Goal: Information Seeking & Learning: Find contact information

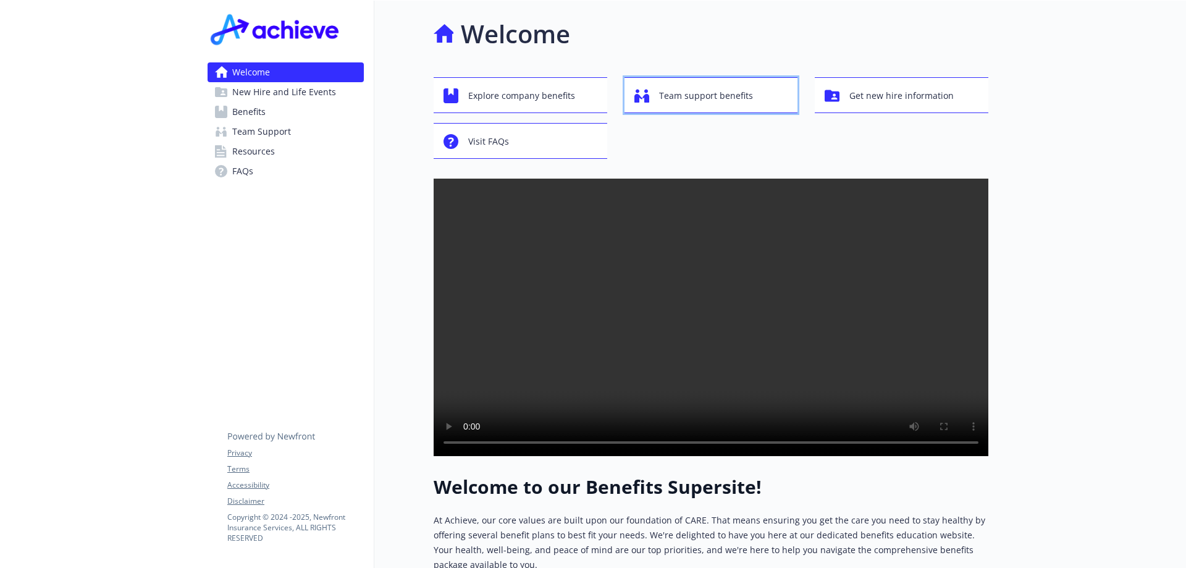
click at [678, 99] on span "Team support benefits" at bounding box center [706, 95] width 94 height 23
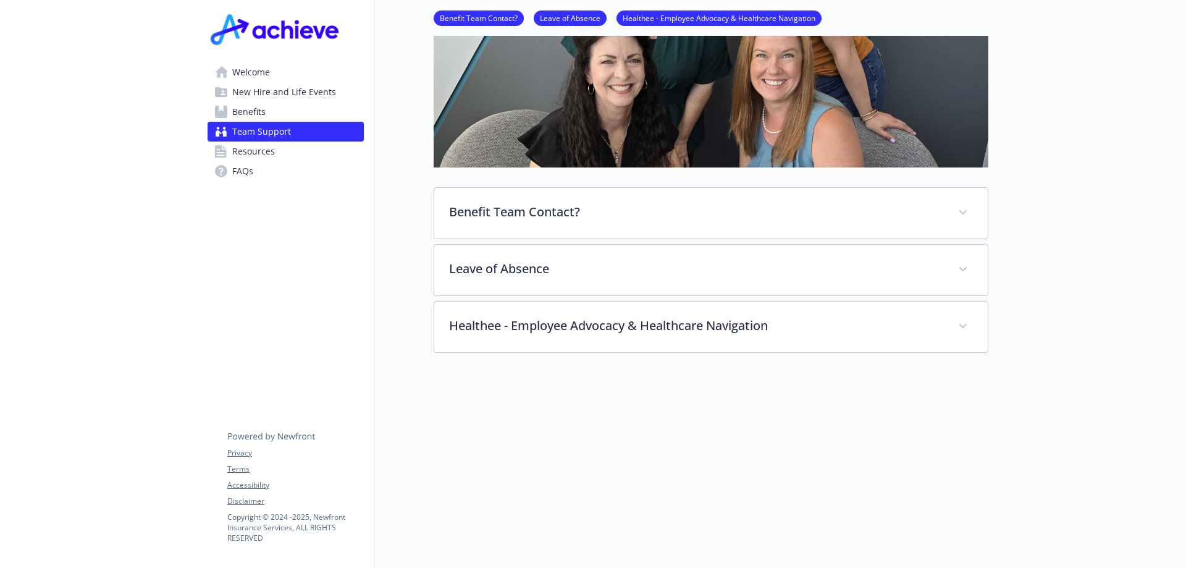
scroll to position [285, 0]
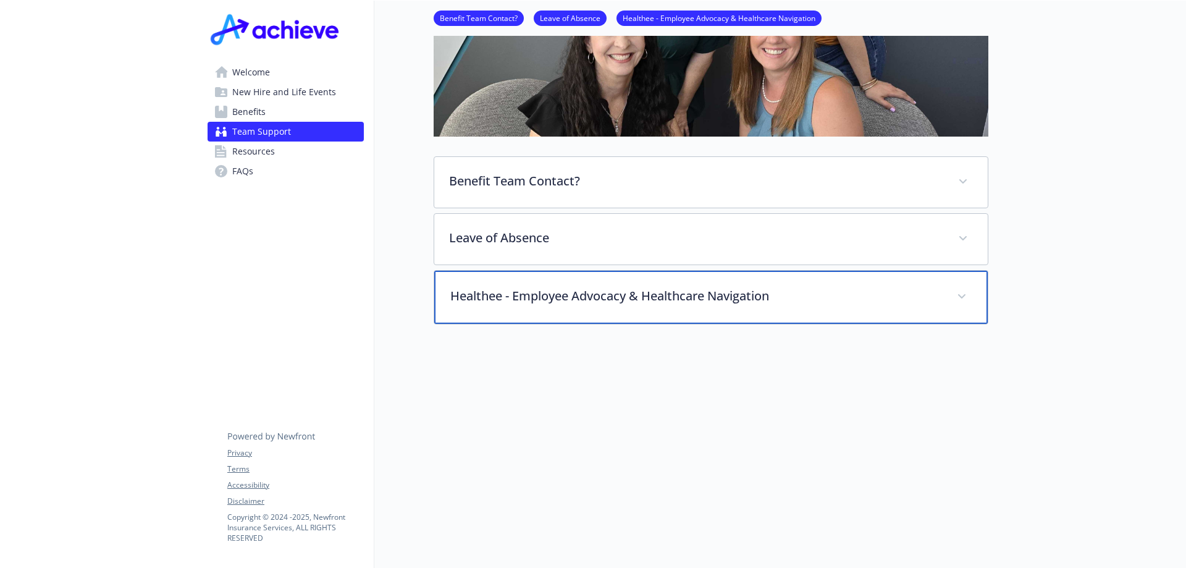
click at [958, 289] on span at bounding box center [962, 297] width 20 height 20
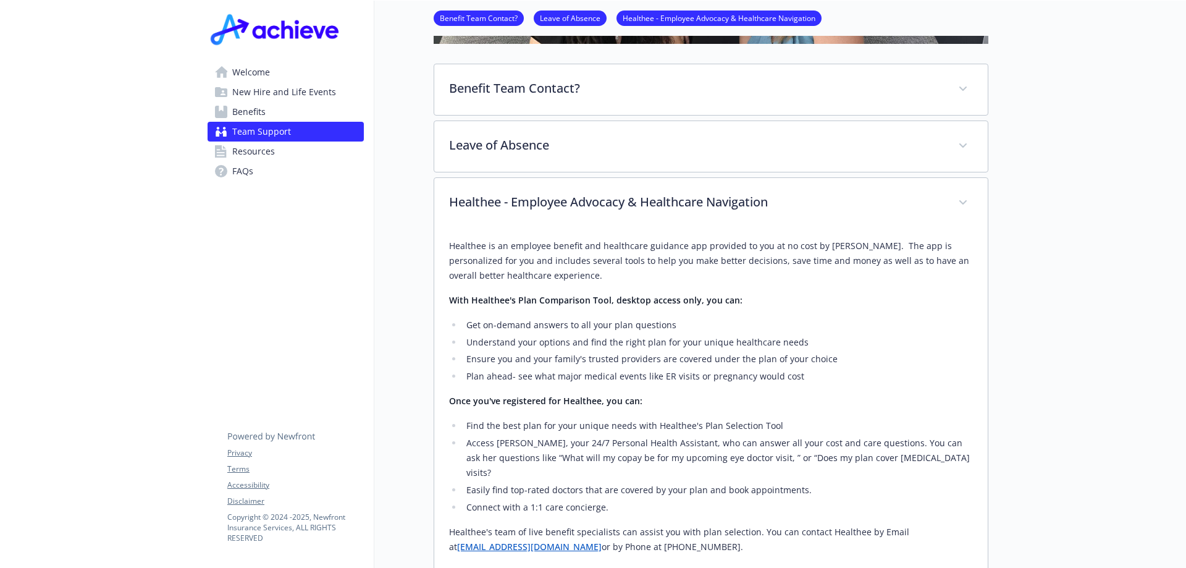
scroll to position [124, 0]
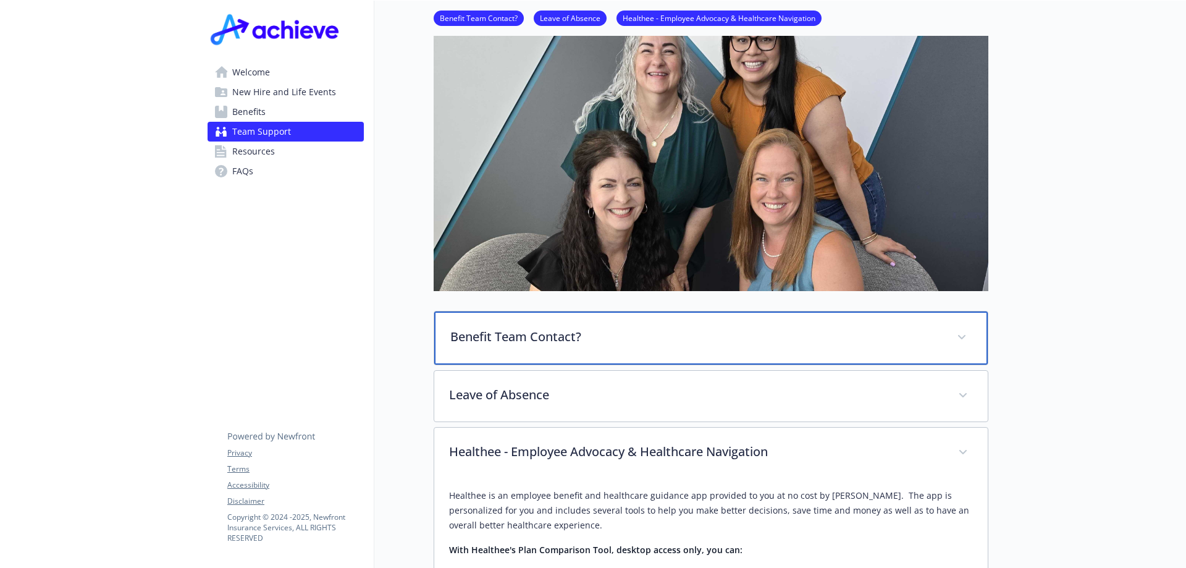
click at [550, 335] on p "Benefit Team Contact?" at bounding box center [696, 336] width 492 height 19
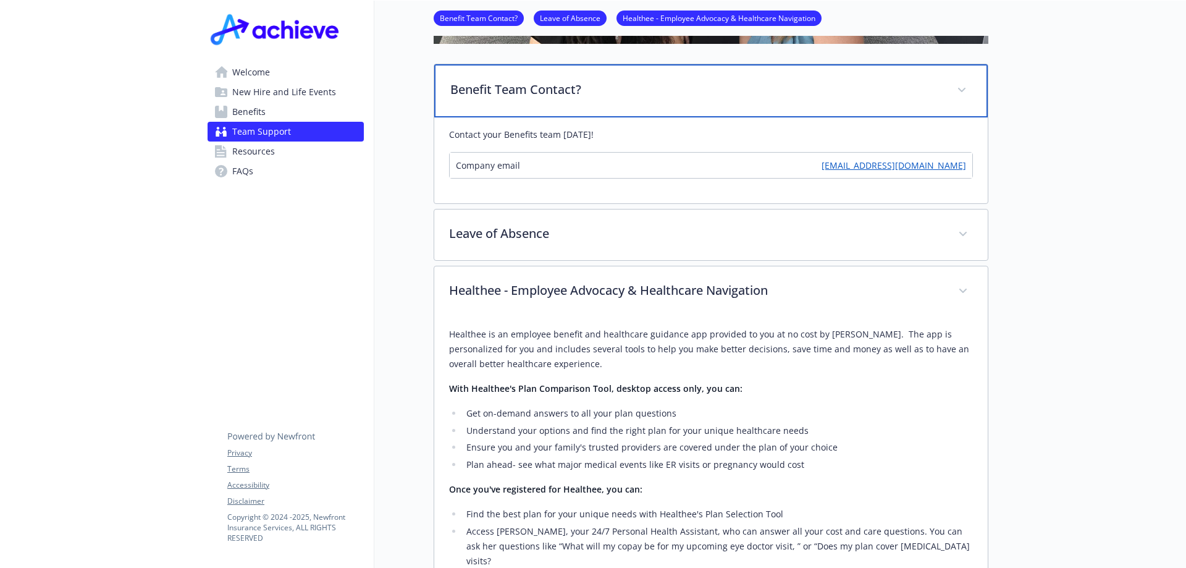
scroll to position [247, 0]
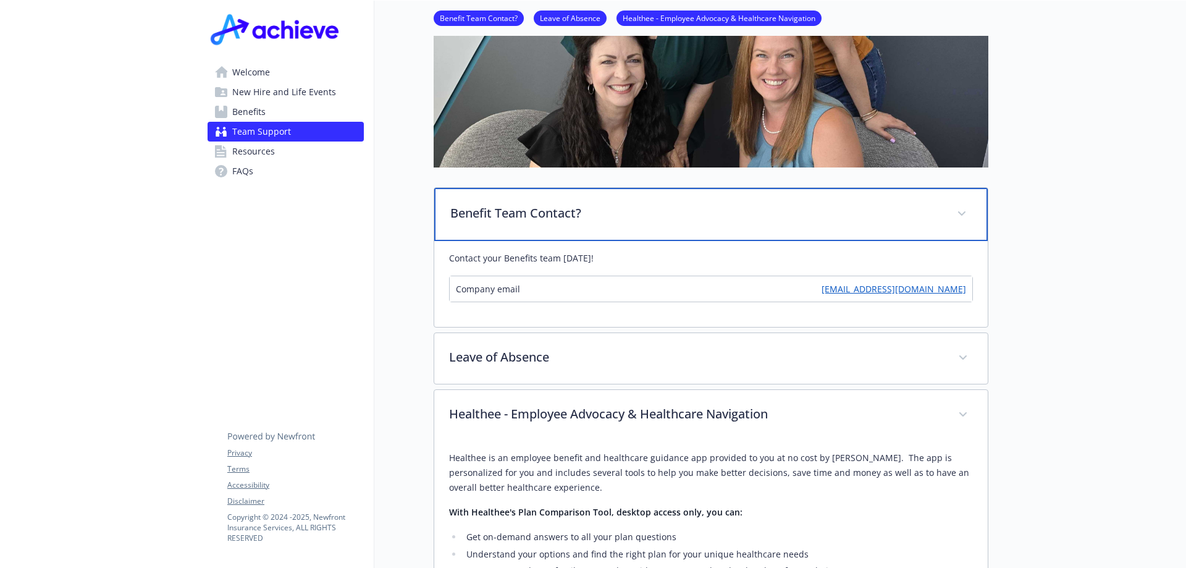
click at [960, 213] on icon at bounding box center [961, 213] width 7 height 4
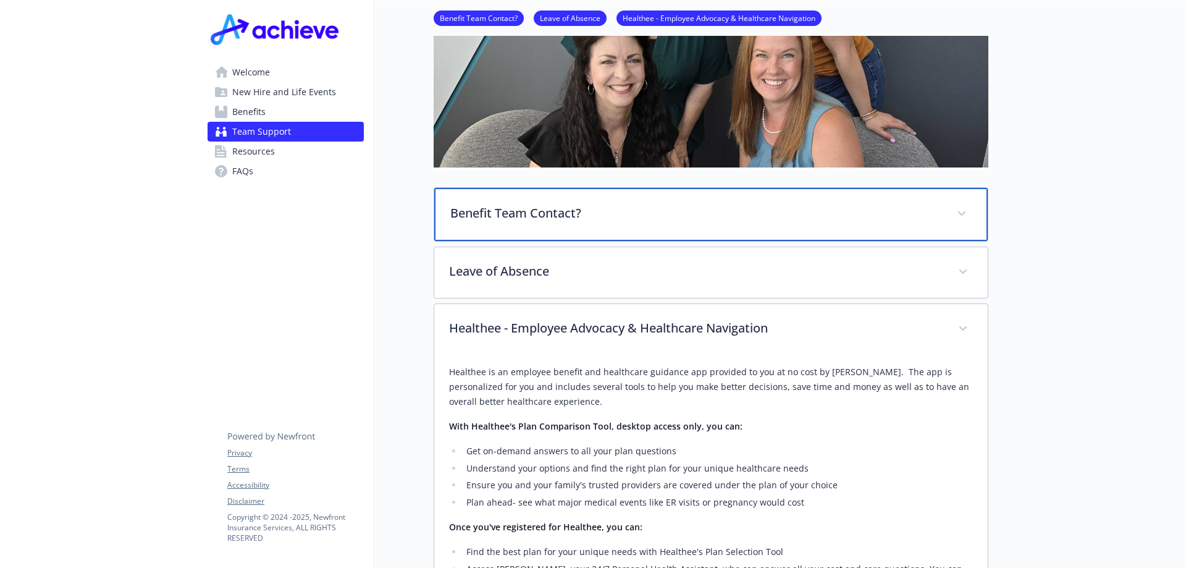
scroll to position [0, 0]
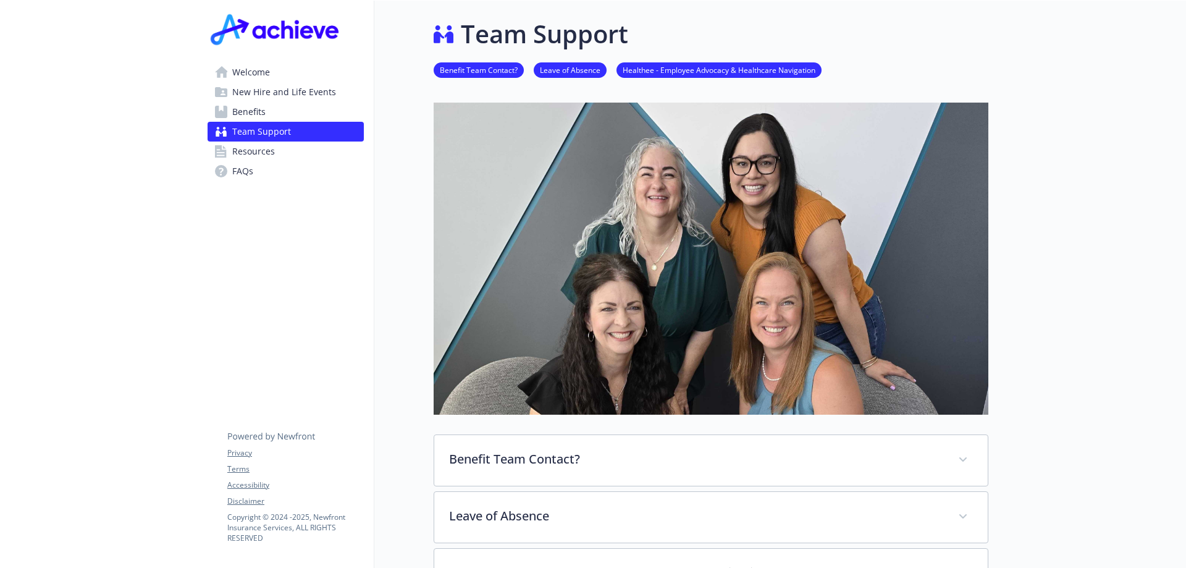
click at [495, 70] on link "Benefit Team Contact?" at bounding box center [479, 70] width 90 height 12
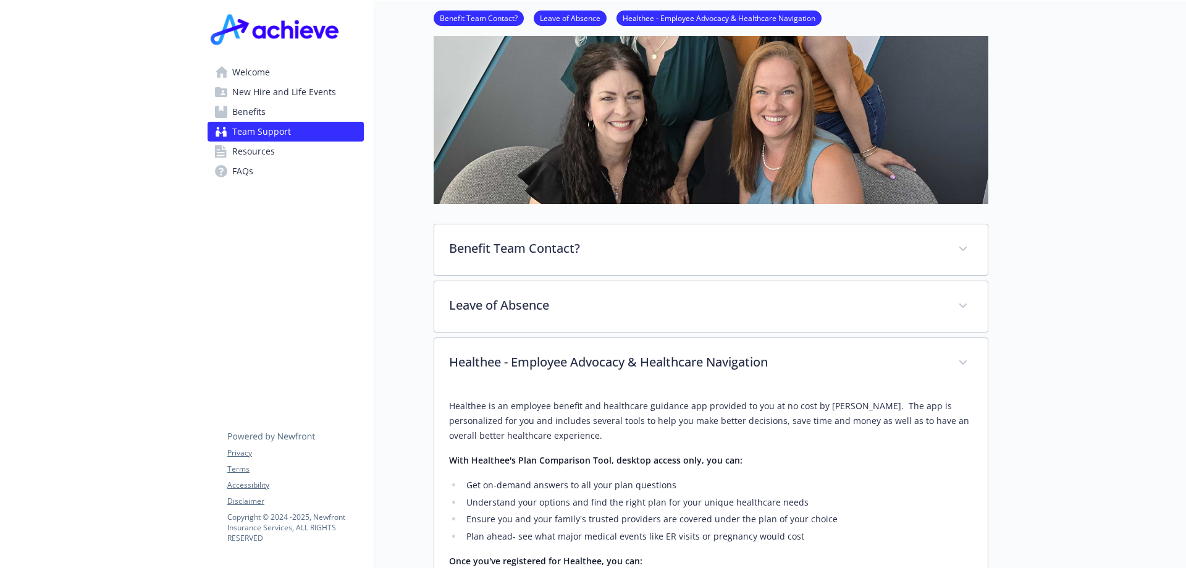
scroll to position [0, 9]
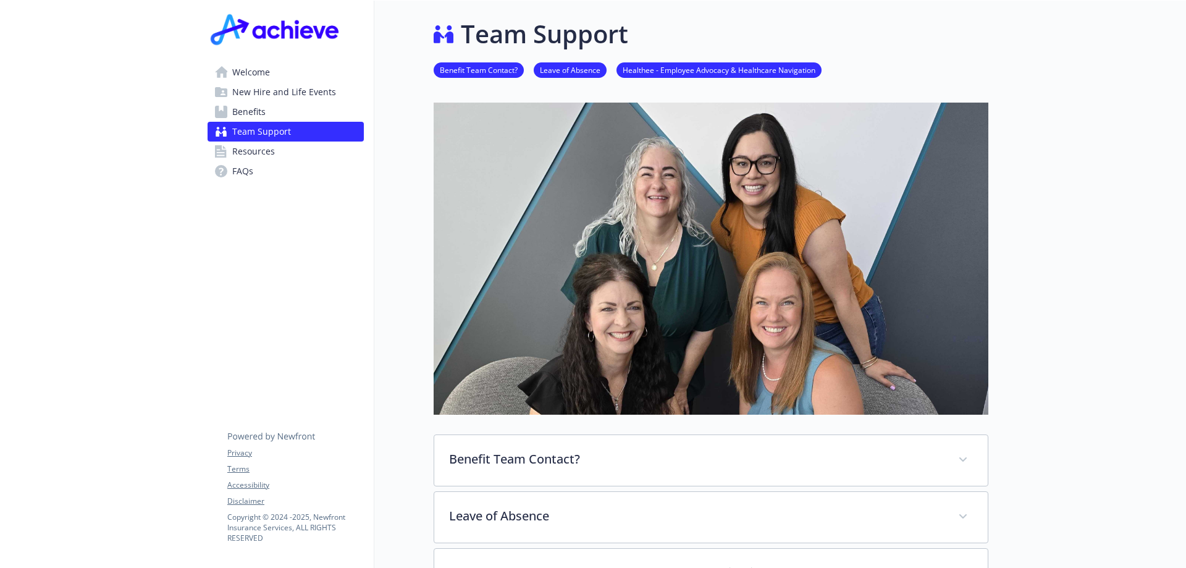
click at [232, 167] on span "FAQs" at bounding box center [242, 171] width 21 height 20
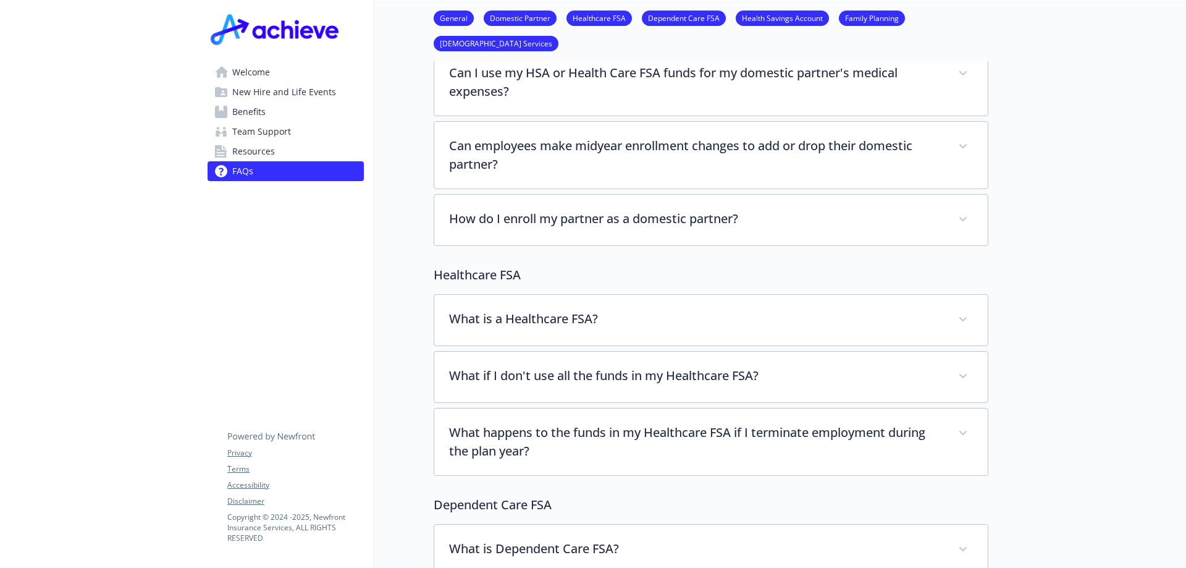
scroll to position [0, 9]
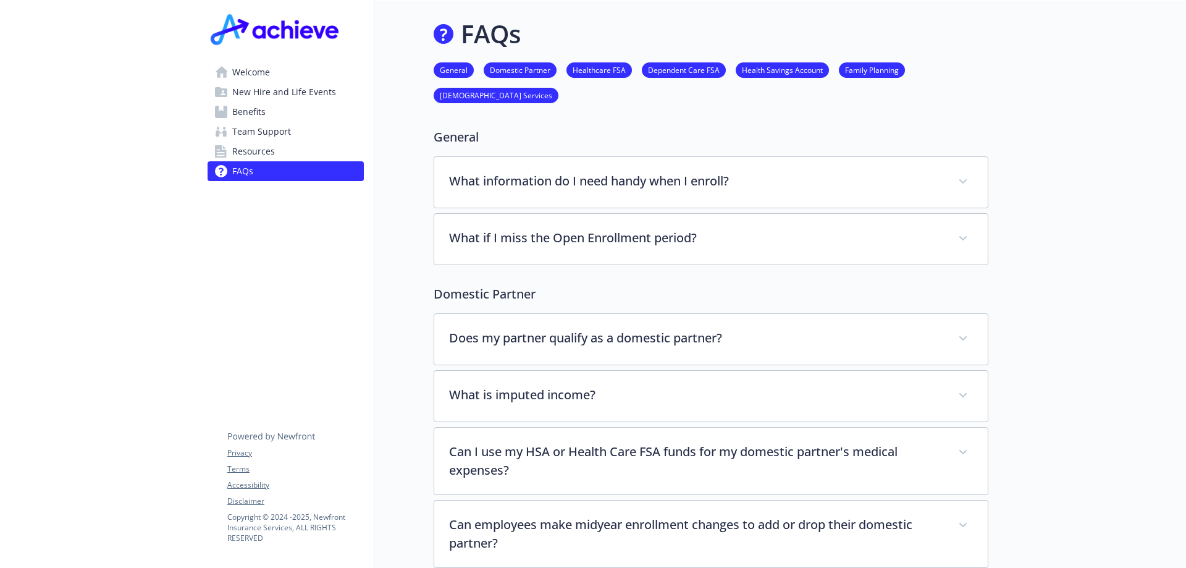
click at [241, 72] on span "Welcome" at bounding box center [251, 72] width 38 height 20
